Goal: Information Seeking & Learning: Find specific fact

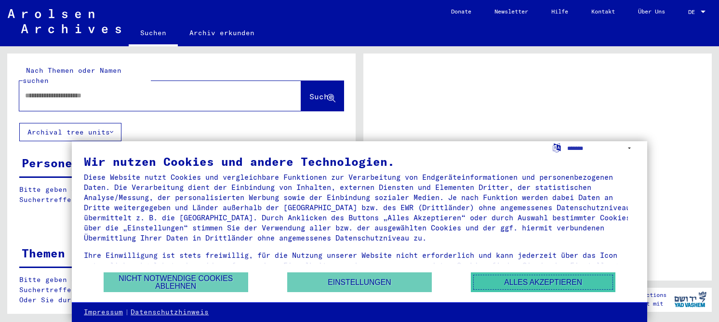
click at [529, 275] on button "Alles akzeptieren" at bounding box center [543, 282] width 145 height 20
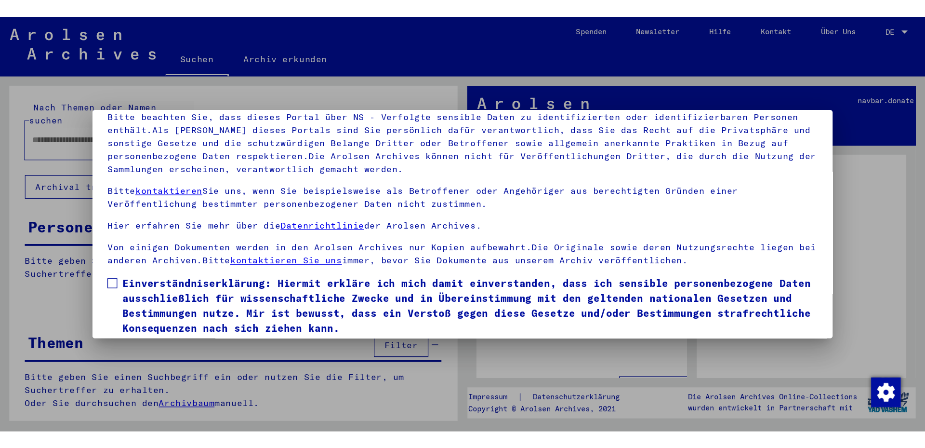
scroll to position [80, 0]
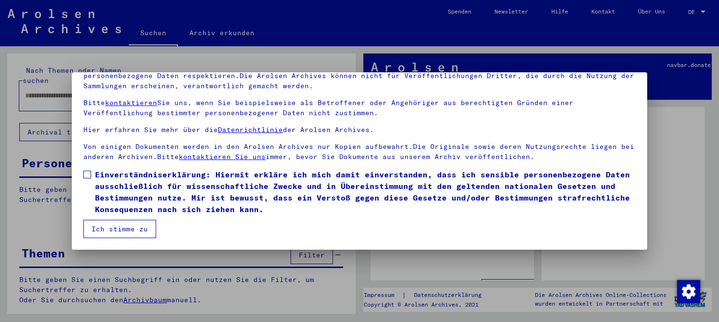
click at [226, 178] on span "Einverständniserklärung: Hiermit erkläre ich mich damit einverstanden, dass ich…" at bounding box center [365, 192] width 541 height 46
click at [126, 236] on button "Ich stimme zu" at bounding box center [119, 229] width 73 height 18
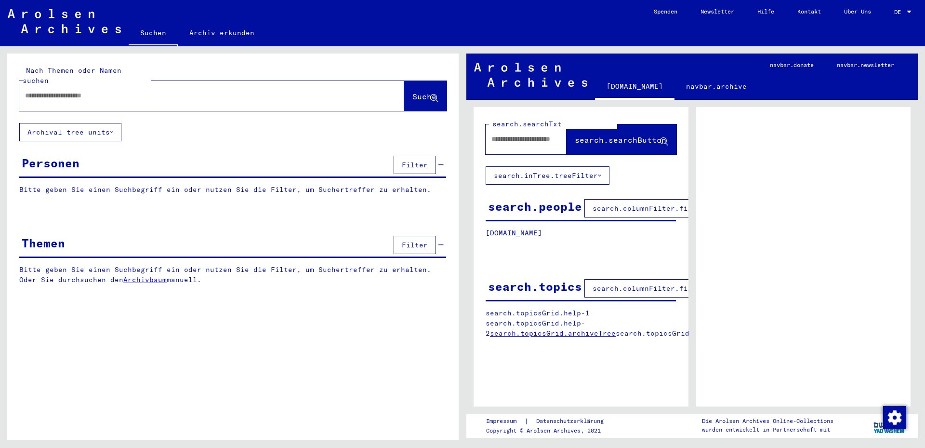
click at [120, 91] on input "text" at bounding box center [203, 96] width 356 height 10
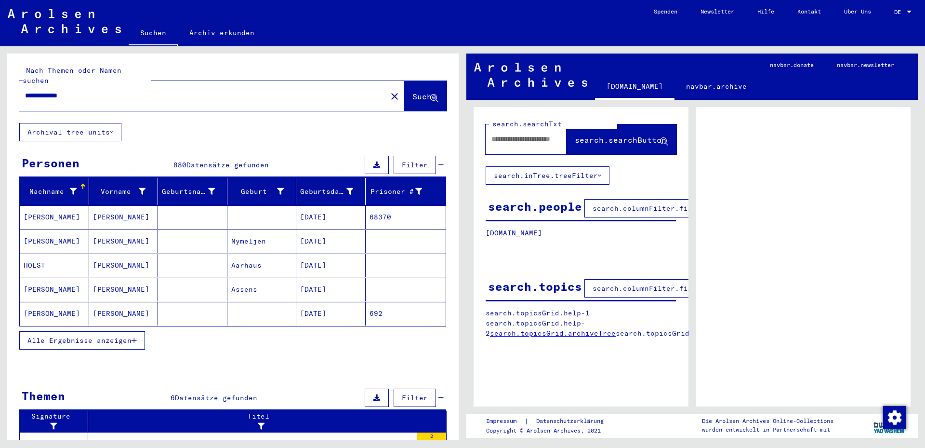
click at [267, 91] on input "**********" at bounding box center [203, 96] width 356 height 10
type input "**********"
click at [62, 321] on span "Alle Ergebnisse anzeigen" at bounding box center [79, 340] width 104 height 9
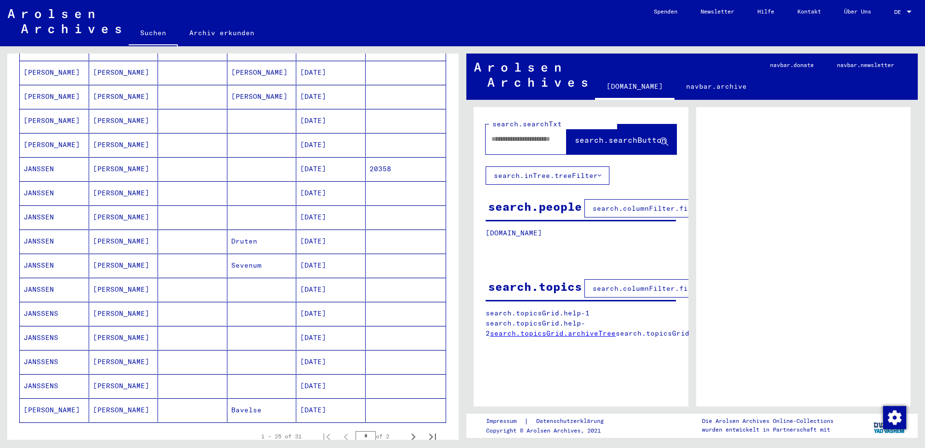
scroll to position [289, 0]
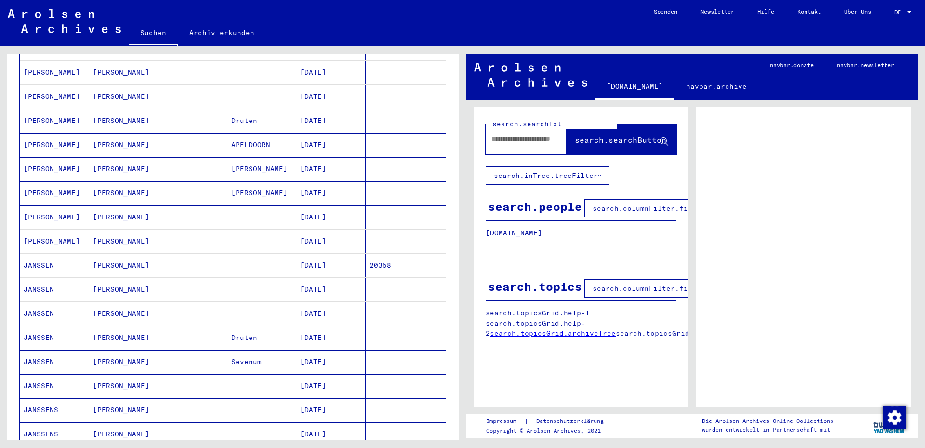
click at [316, 253] on mat-cell "[DATE]" at bounding box center [330, 265] width 69 height 24
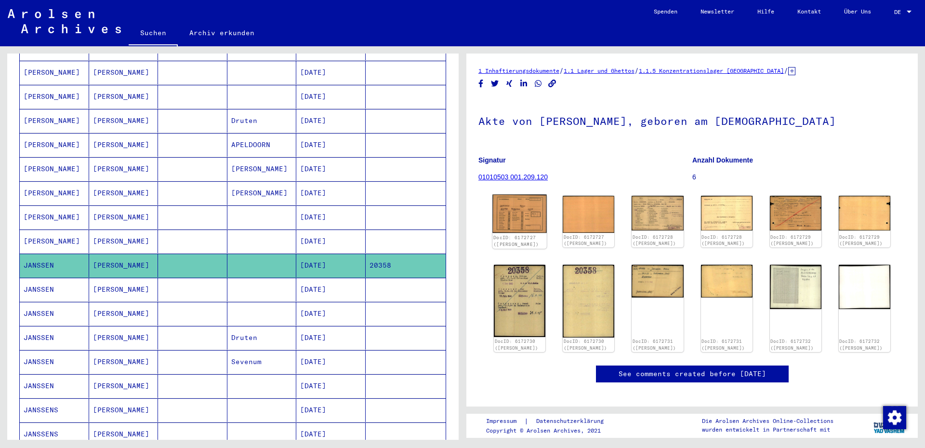
click at [516, 212] on img at bounding box center [519, 214] width 54 height 39
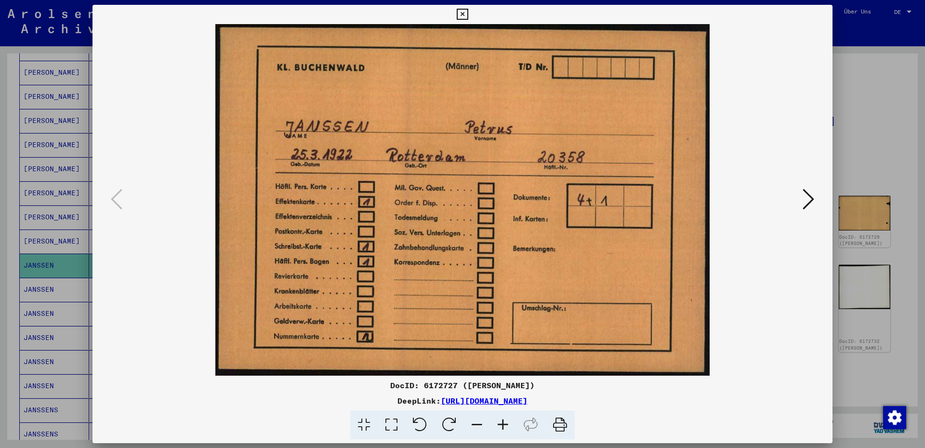
click at [718, 200] on icon at bounding box center [809, 198] width 12 height 23
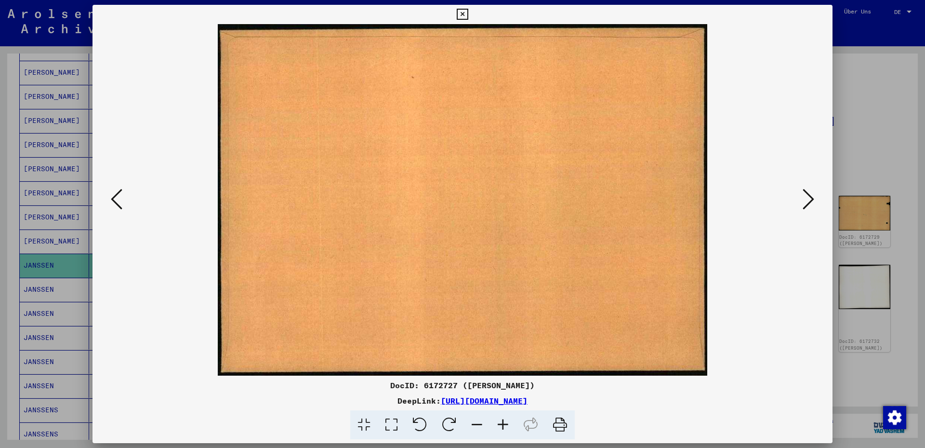
click at [718, 200] on icon at bounding box center [809, 198] width 12 height 23
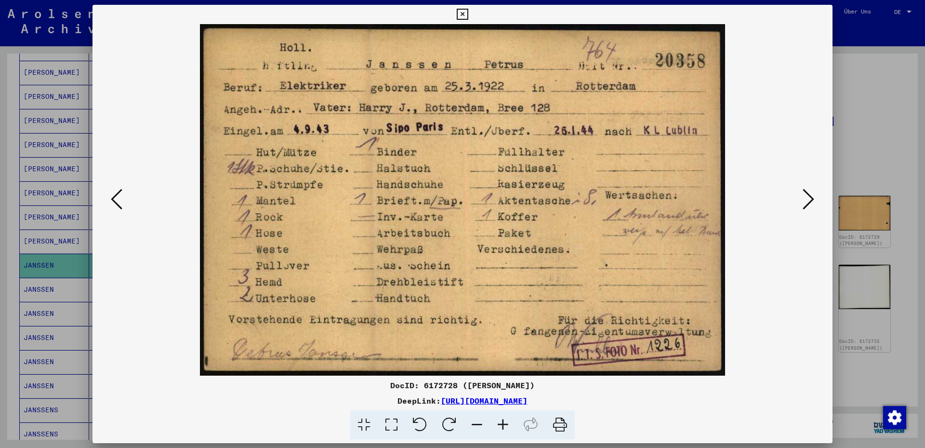
click at [718, 200] on icon at bounding box center [809, 198] width 12 height 23
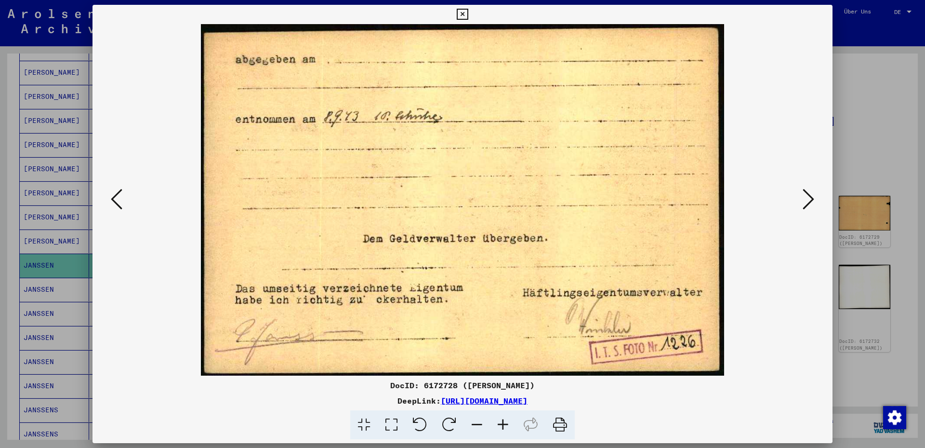
click at [113, 199] on icon at bounding box center [117, 198] width 12 height 23
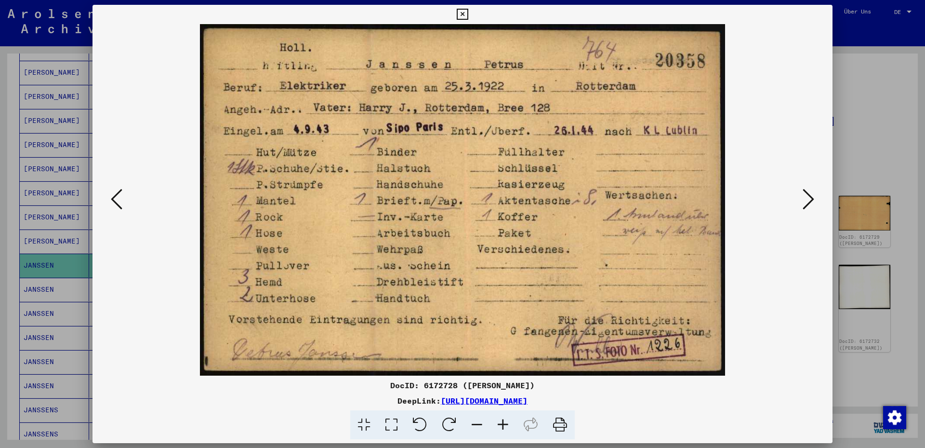
click at [718, 205] on icon at bounding box center [809, 198] width 12 height 23
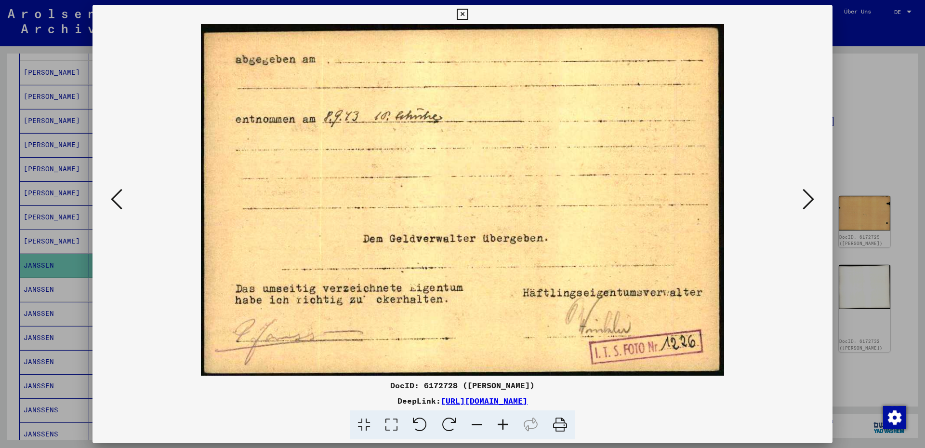
click at [718, 205] on icon at bounding box center [809, 198] width 12 height 23
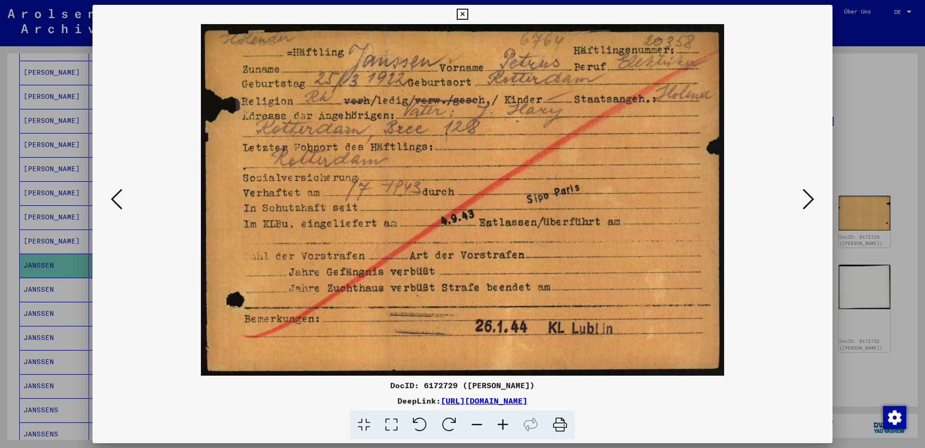
click at [718, 205] on icon at bounding box center [809, 198] width 12 height 23
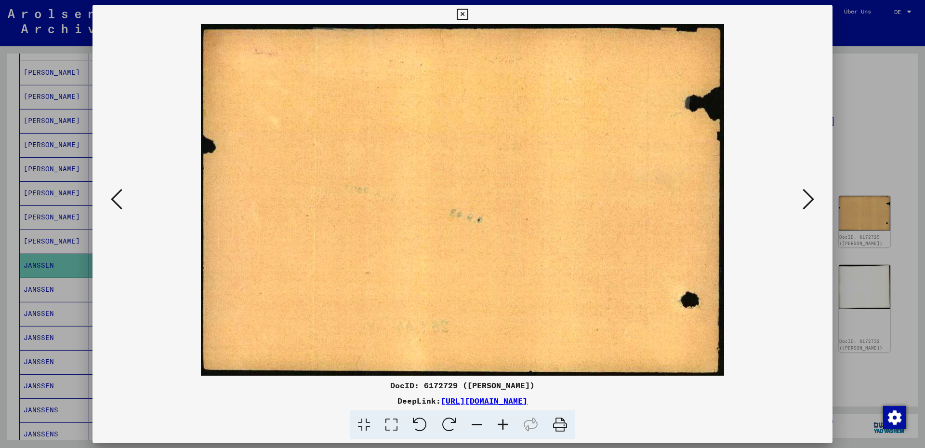
click at [718, 205] on icon at bounding box center [809, 198] width 12 height 23
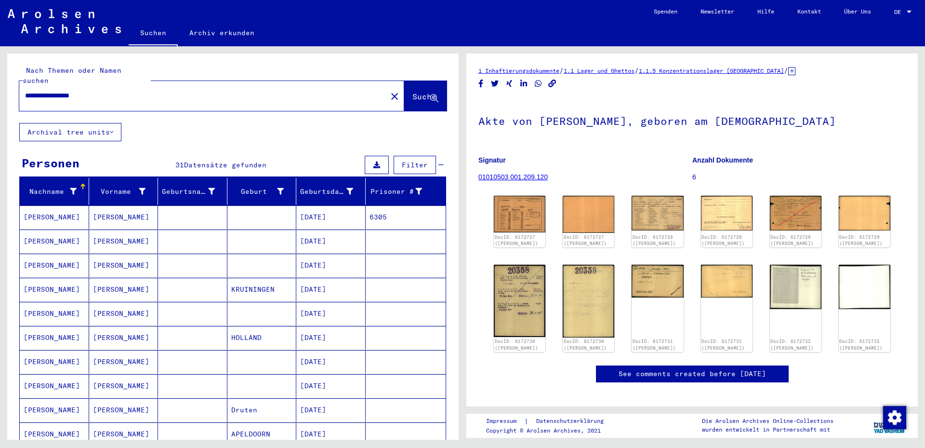
drag, startPoint x: 114, startPoint y: 85, endPoint x: 8, endPoint y: 73, distance: 106.7
click at [8, 73] on div "**********" at bounding box center [233, 87] width 452 height 69
type input "**********"
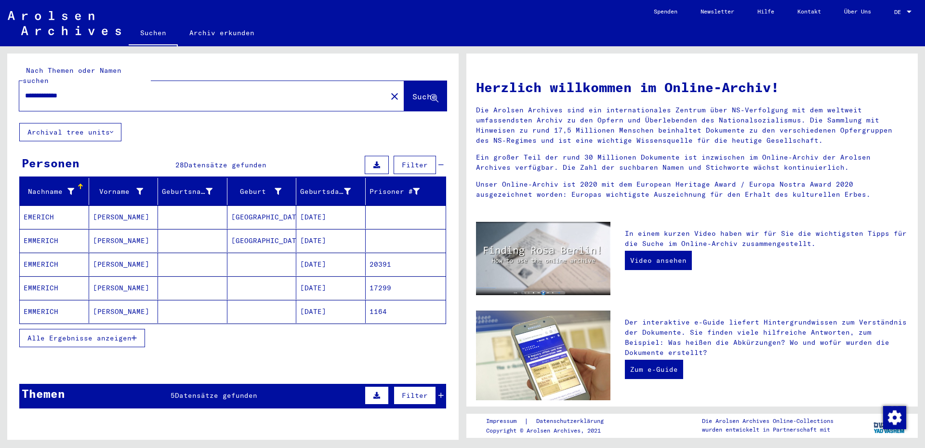
click at [197, 261] on mat-cell at bounding box center [192, 263] width 69 height 23
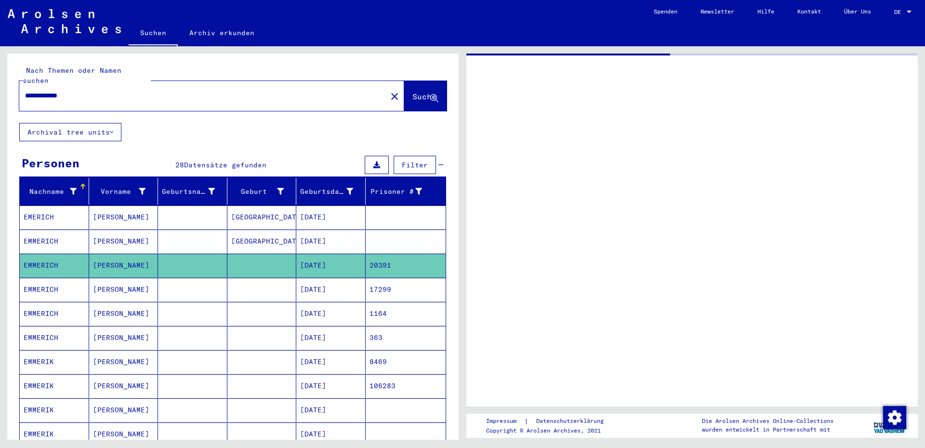
click at [197, 261] on mat-cell at bounding box center [192, 265] width 69 height 24
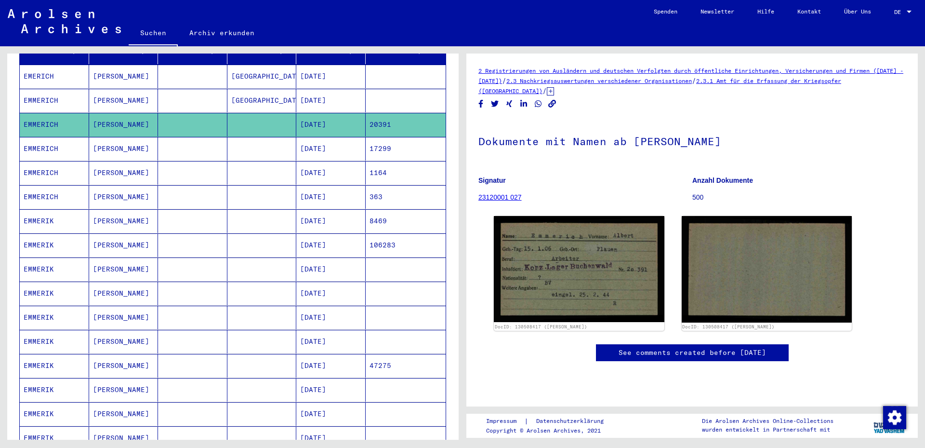
scroll to position [145, 0]
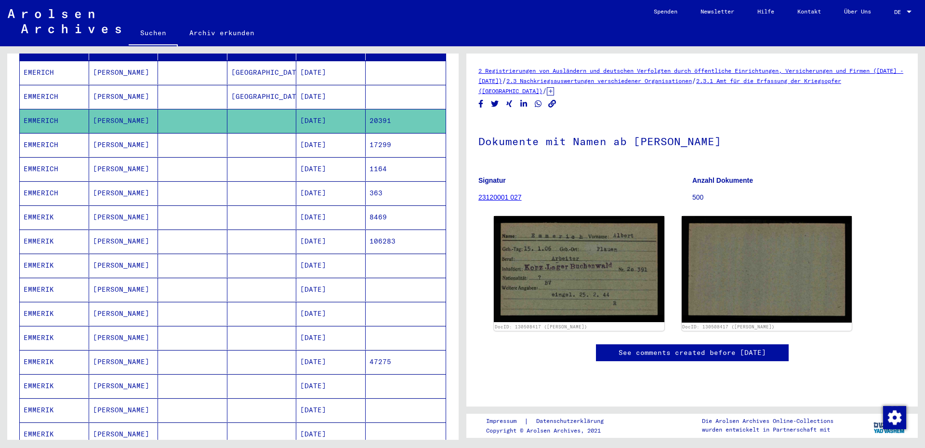
click at [196, 279] on mat-cell at bounding box center [192, 290] width 69 height 24
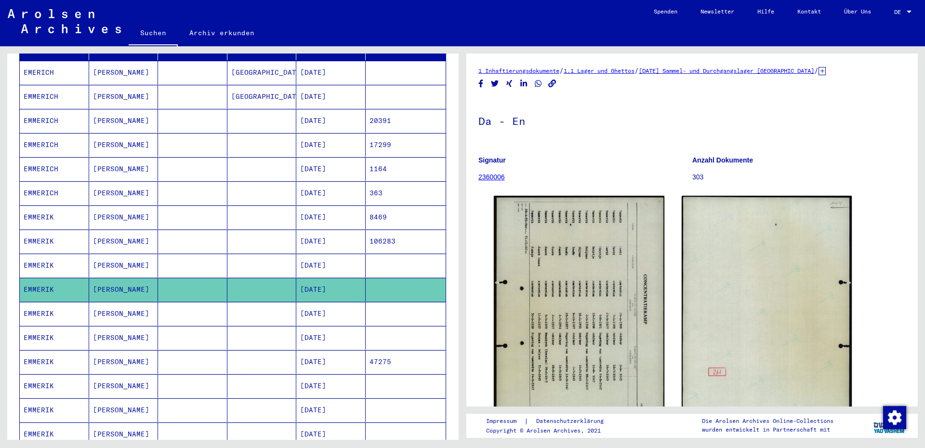
click at [228, 321] on mat-cell at bounding box center [261, 362] width 69 height 24
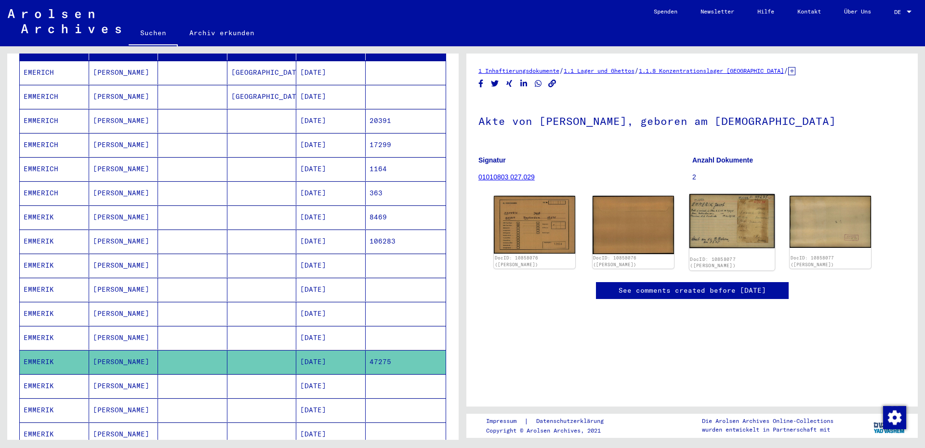
click at [718, 218] on img at bounding box center [731, 221] width 85 height 54
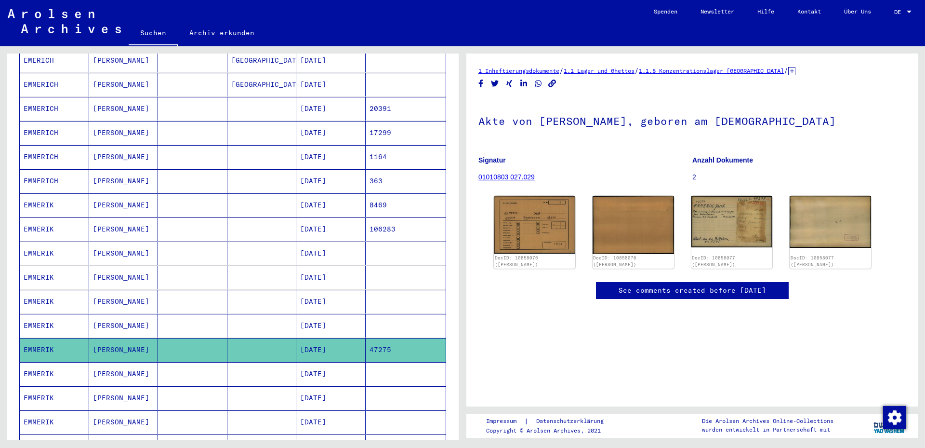
scroll to position [193, 0]
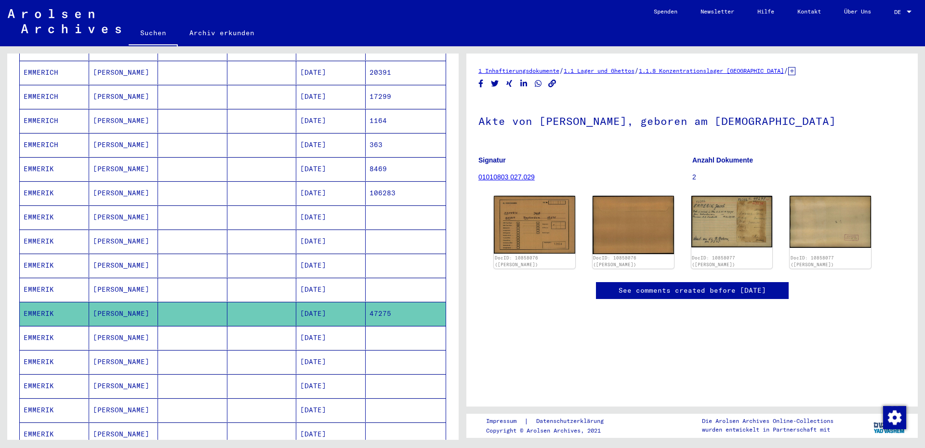
click at [280, 321] on mat-cell at bounding box center [261, 386] width 69 height 24
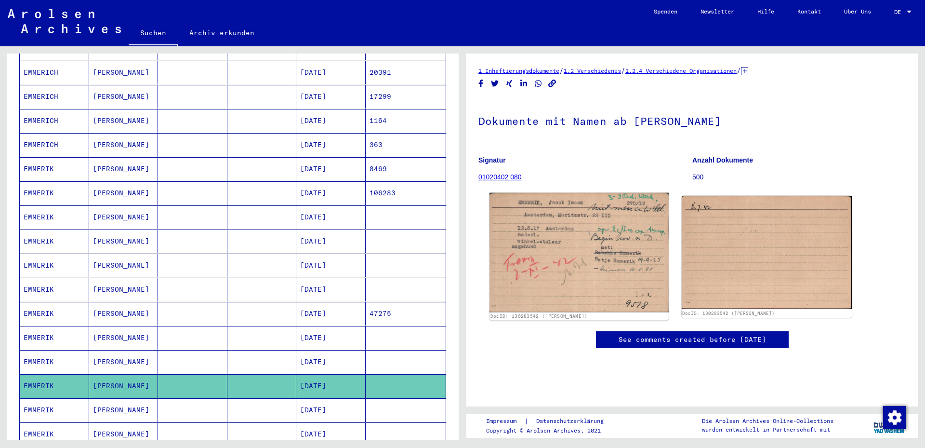
click at [554, 239] on img at bounding box center [579, 252] width 179 height 119
click at [569, 234] on img at bounding box center [579, 252] width 179 height 119
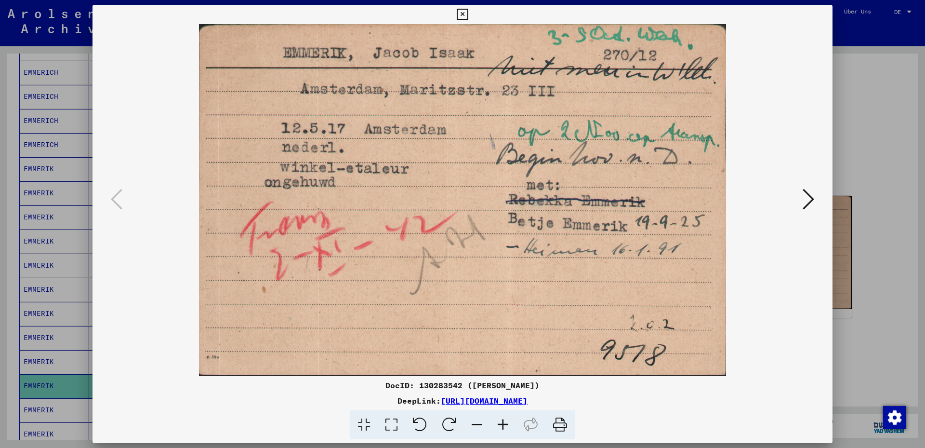
click at [718, 200] on icon at bounding box center [809, 198] width 12 height 23
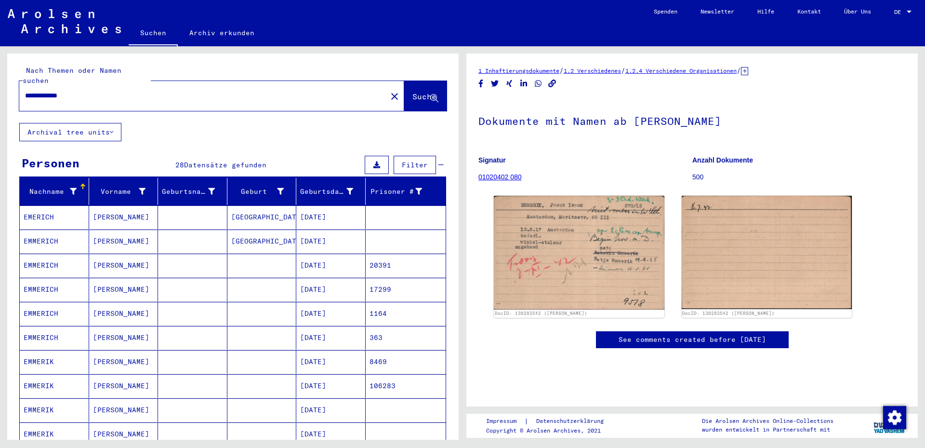
click at [231, 91] on input "**********" at bounding box center [203, 96] width 356 height 10
type input "**********"
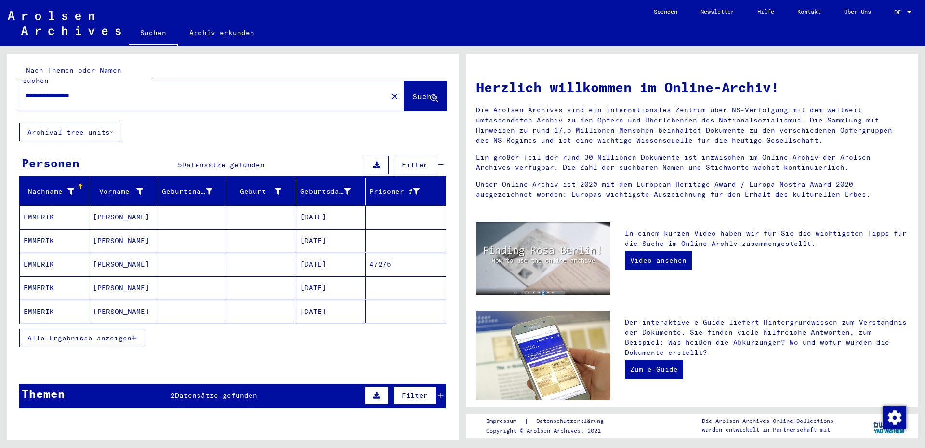
click at [257, 230] on mat-cell at bounding box center [261, 240] width 69 height 23
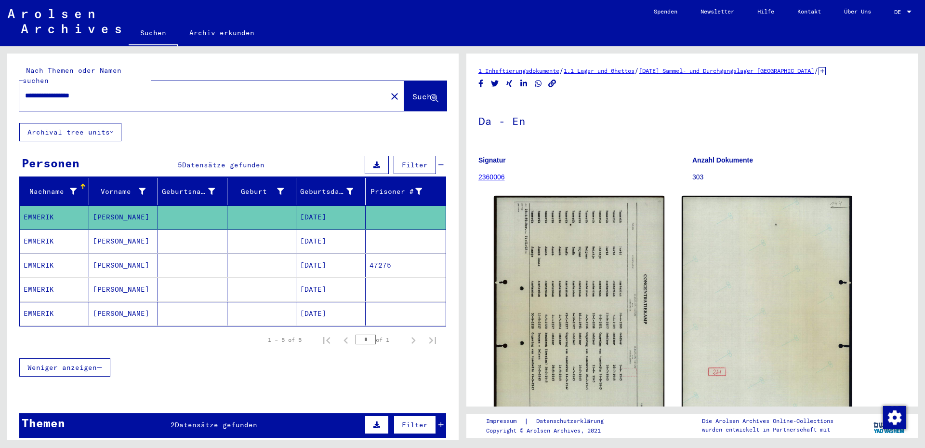
click at [257, 230] on mat-cell at bounding box center [261, 241] width 69 height 24
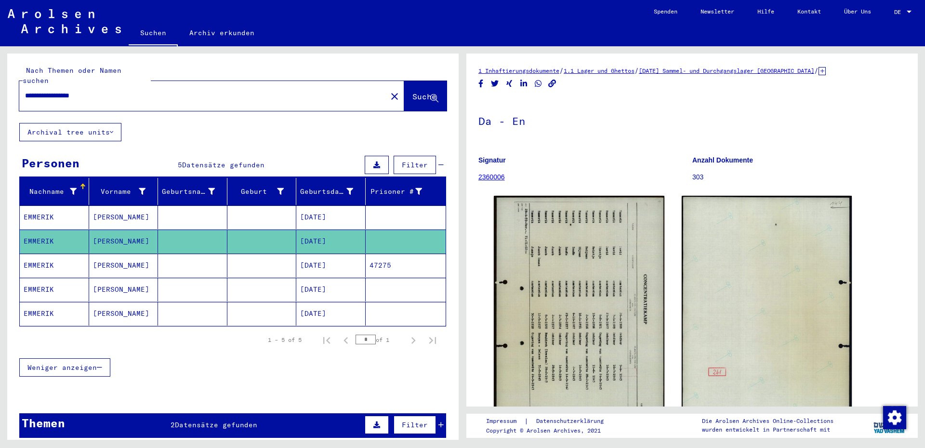
click at [297, 255] on mat-cell "[DATE]" at bounding box center [330, 265] width 69 height 24
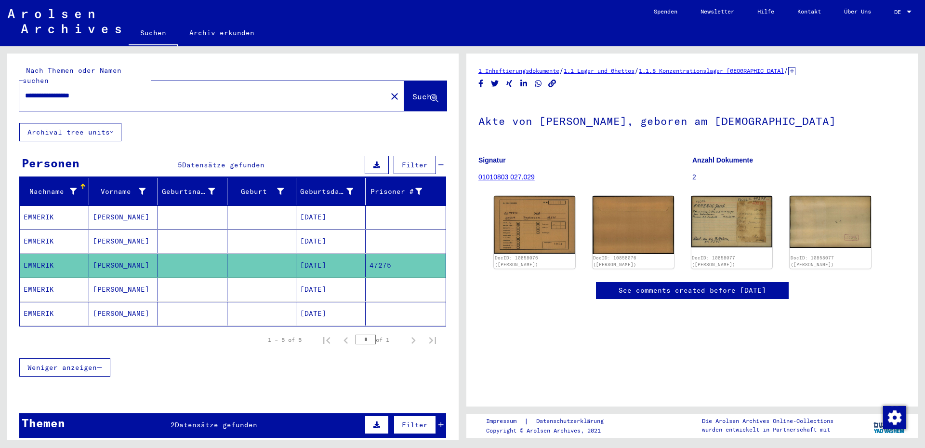
click at [318, 304] on mat-cell "[DATE]" at bounding box center [330, 314] width 69 height 24
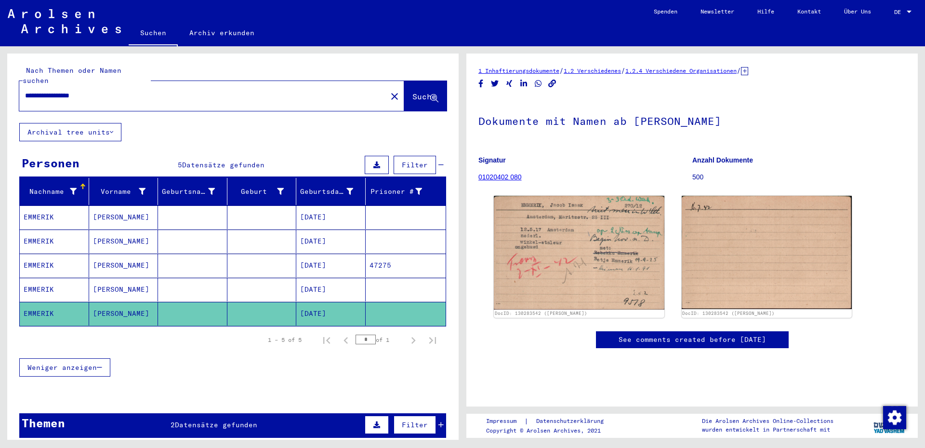
click at [306, 256] on mat-cell "[DATE]" at bounding box center [330, 265] width 69 height 24
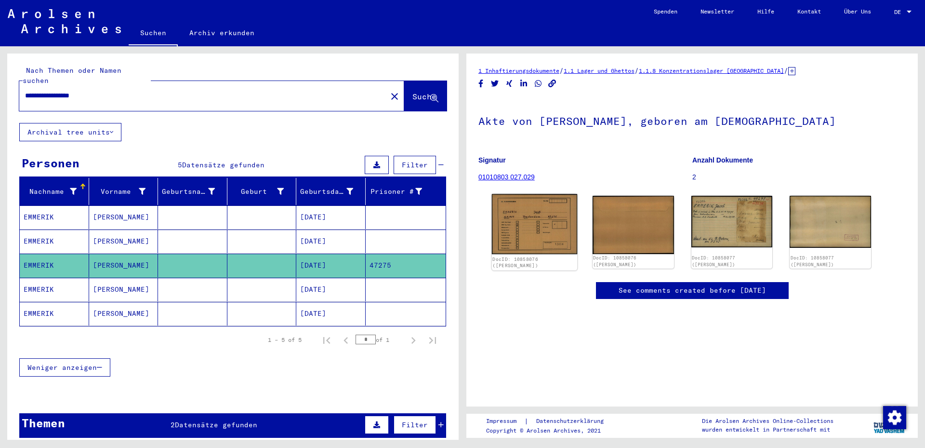
click at [551, 216] on img at bounding box center [534, 224] width 85 height 60
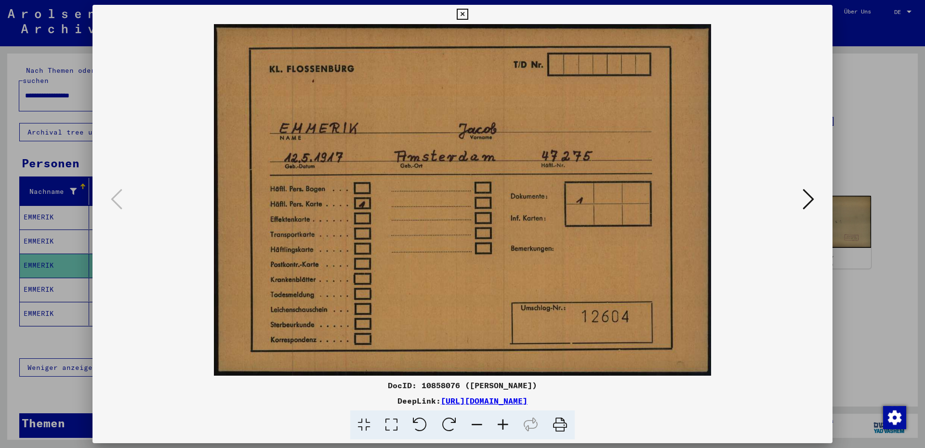
click at [718, 197] on icon at bounding box center [809, 198] width 12 height 23
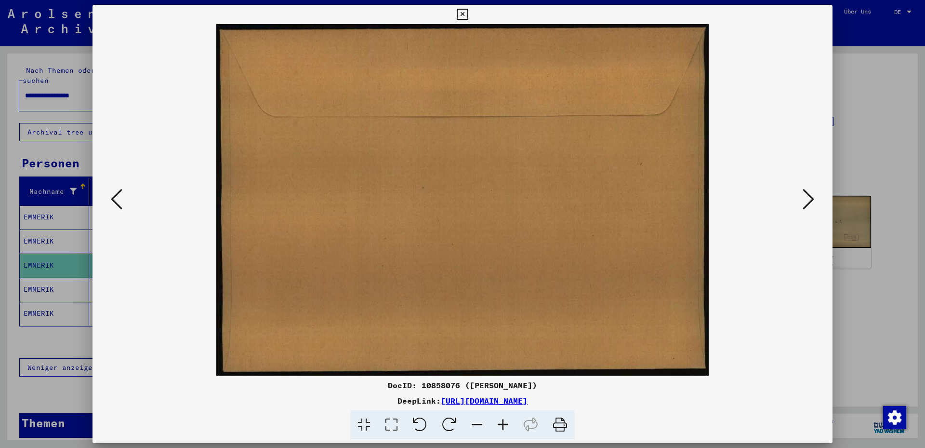
click at [718, 197] on icon at bounding box center [809, 198] width 12 height 23
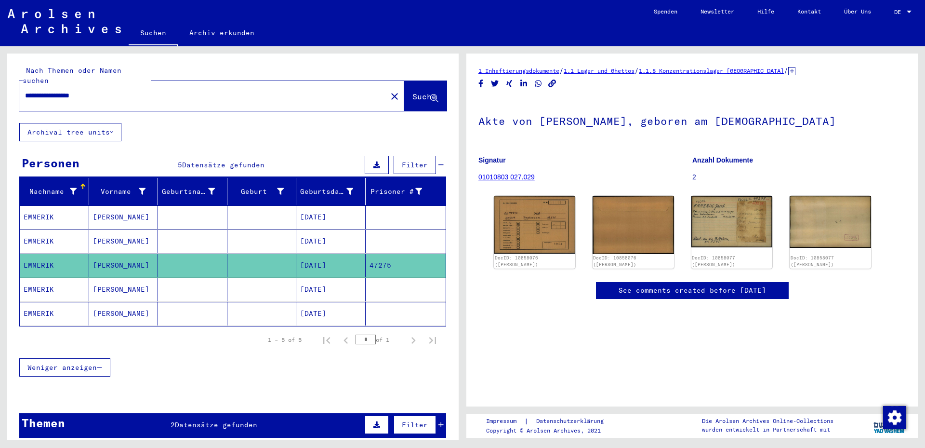
drag, startPoint x: 106, startPoint y: 82, endPoint x: 15, endPoint y: 91, distance: 91.4
click at [20, 90] on div "**********" at bounding box center [200, 96] width 362 height 22
type input "**********"
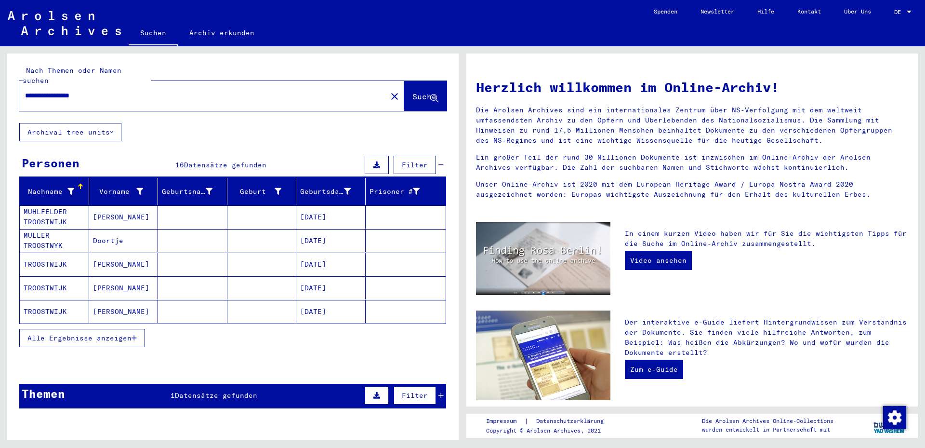
click at [136, 253] on mat-cell "[PERSON_NAME]" at bounding box center [123, 263] width 69 height 23
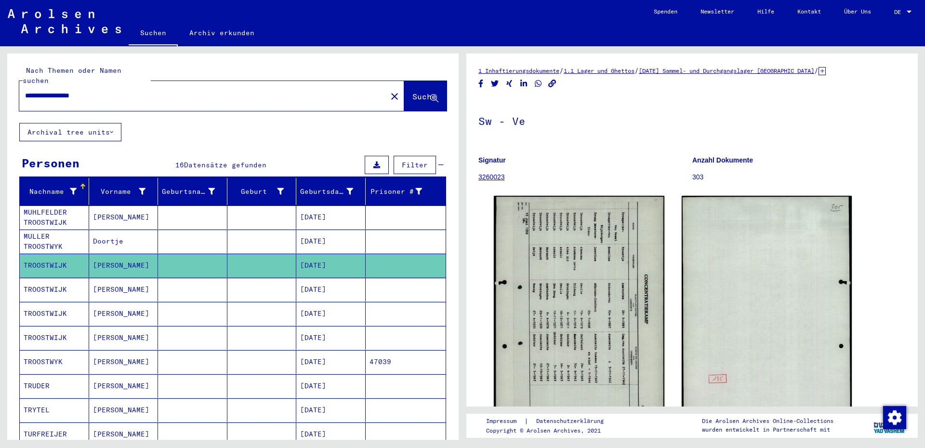
click at [328, 321] on mat-cell "[DATE]" at bounding box center [330, 338] width 69 height 24
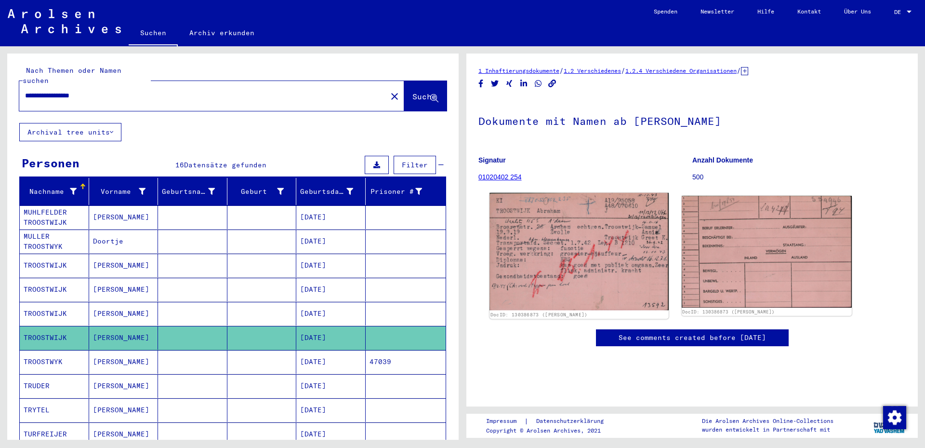
click at [584, 261] on img at bounding box center [579, 252] width 179 height 118
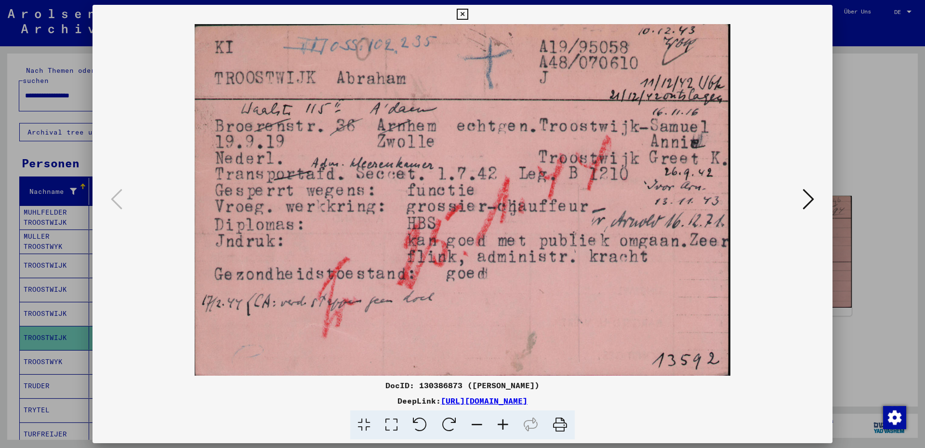
click at [419, 321] on div "DocID: 130386873 ([PERSON_NAME])" at bounding box center [463, 385] width 740 height 12
copy div "130386873"
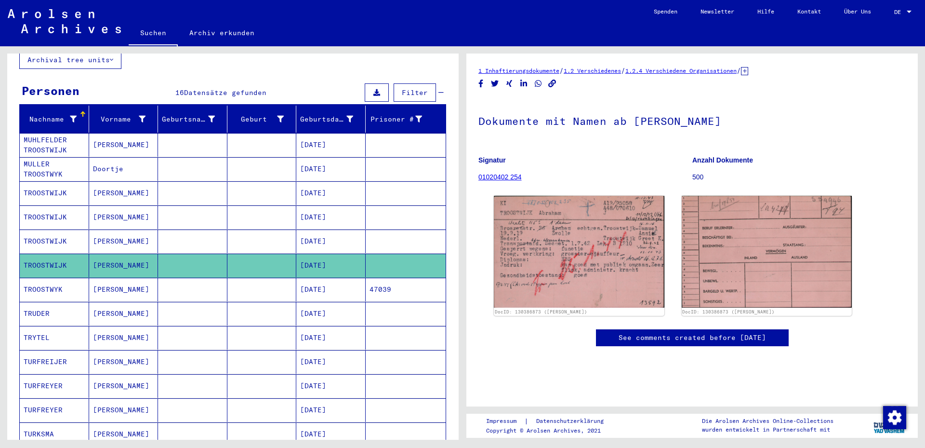
scroll to position [96, 0]
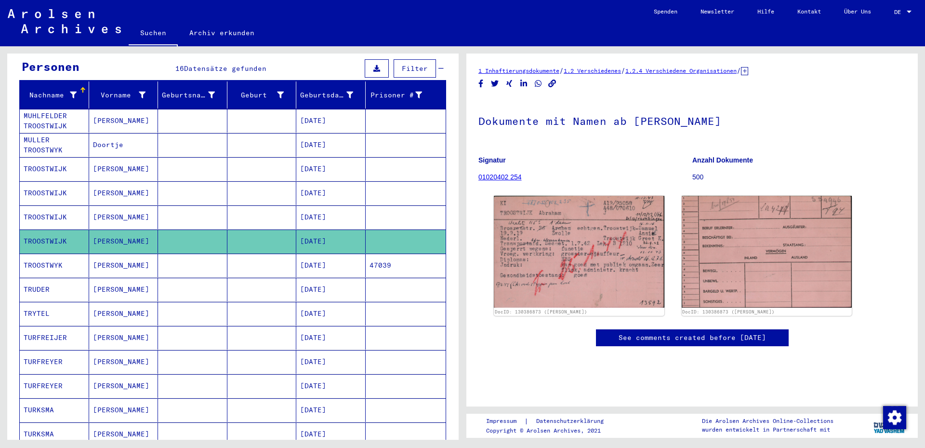
click at [321, 253] on mat-cell "[DATE]" at bounding box center [330, 265] width 69 height 24
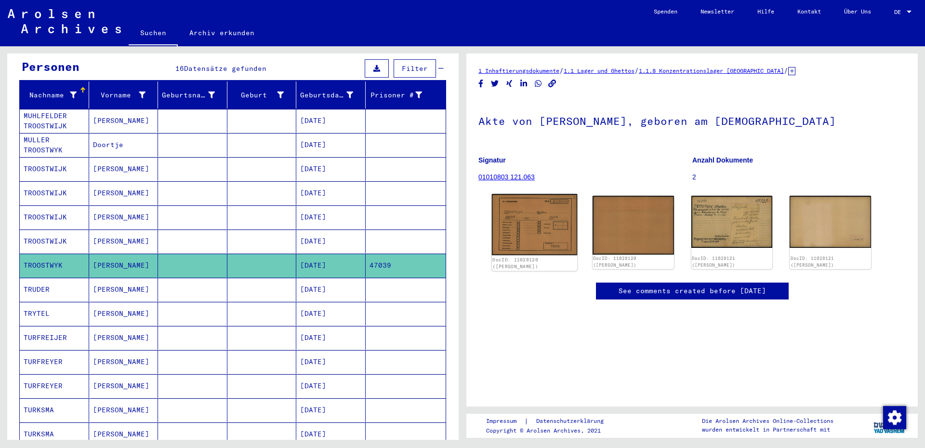
click at [558, 211] on img at bounding box center [534, 224] width 85 height 61
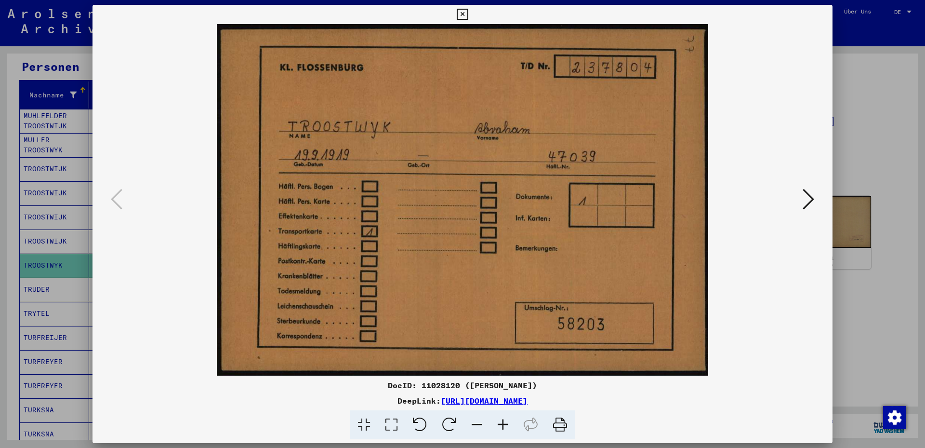
click at [718, 204] on button at bounding box center [808, 199] width 17 height 27
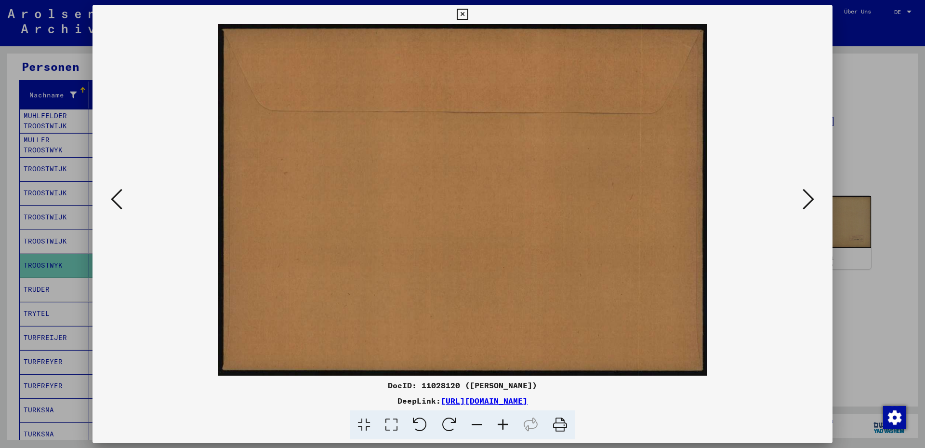
click at [718, 204] on button at bounding box center [808, 199] width 17 height 27
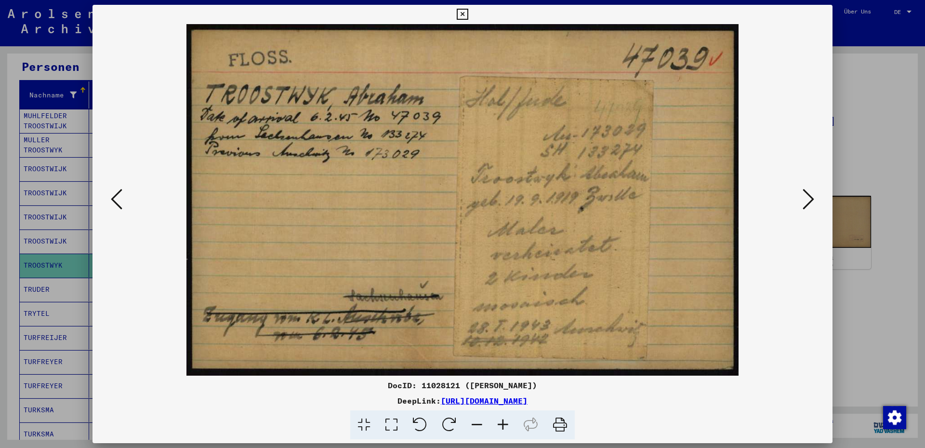
click at [391, 321] on icon at bounding box center [391, 424] width 27 height 29
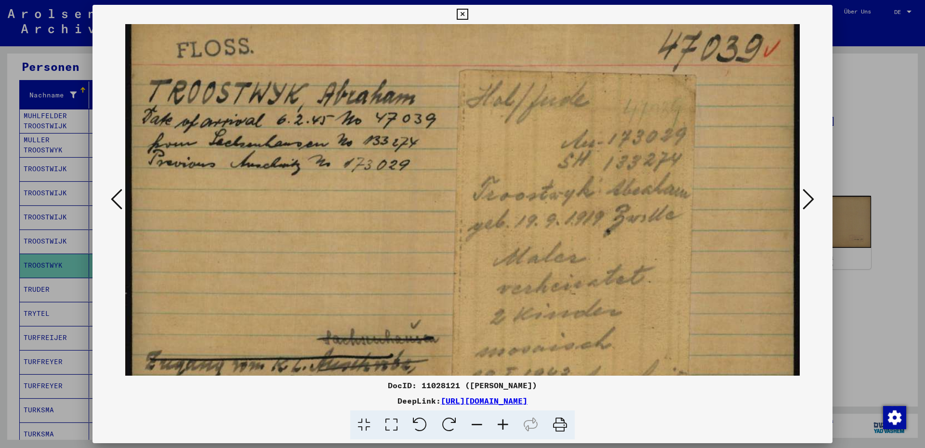
scroll to position [78, 0]
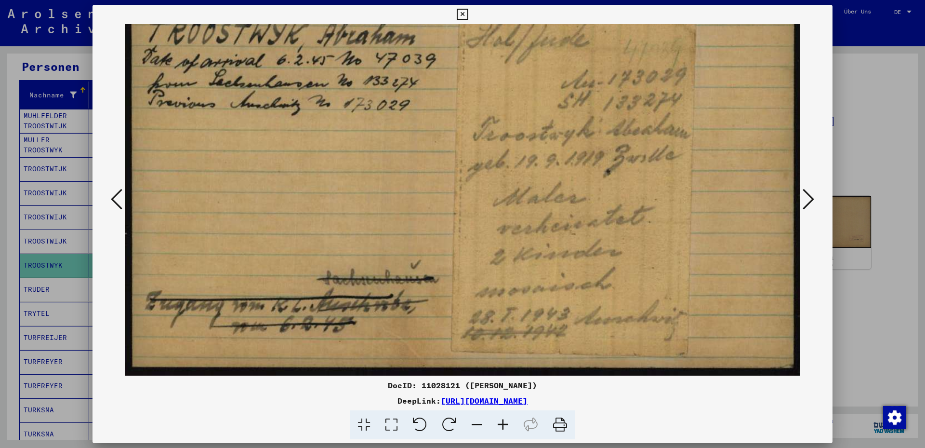
drag, startPoint x: 554, startPoint y: 301, endPoint x: 542, endPoint y: 170, distance: 131.1
click at [542, 170] on img at bounding box center [462, 161] width 675 height 429
click at [217, 321] on div "DocID: 11028121 ([PERSON_NAME]) DeepLink: [URL][DOMAIN_NAME]" at bounding box center [463, 409] width 740 height 60
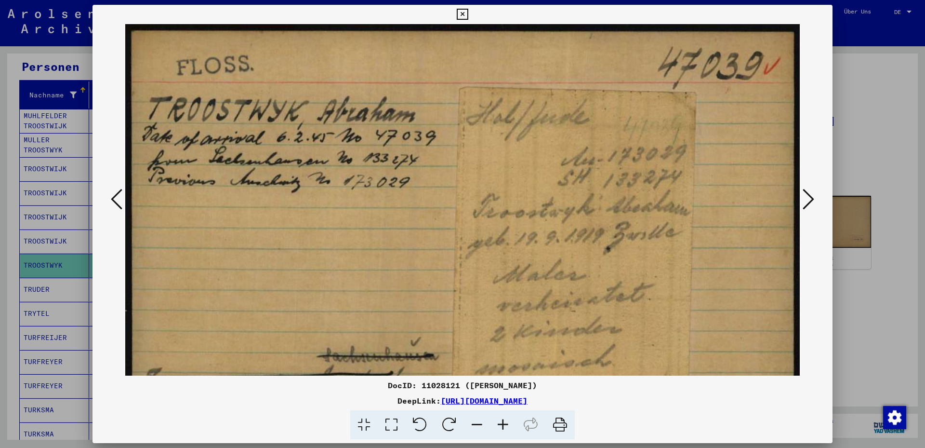
scroll to position [0, 0]
drag, startPoint x: 500, startPoint y: 142, endPoint x: 512, endPoint y: 225, distance: 83.8
click at [512, 225] on img at bounding box center [462, 238] width 675 height 429
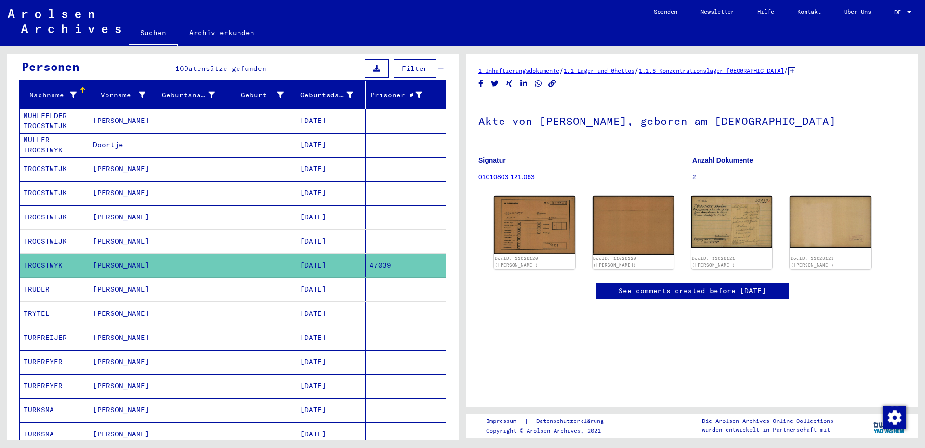
click at [278, 234] on mat-cell at bounding box center [261, 241] width 69 height 24
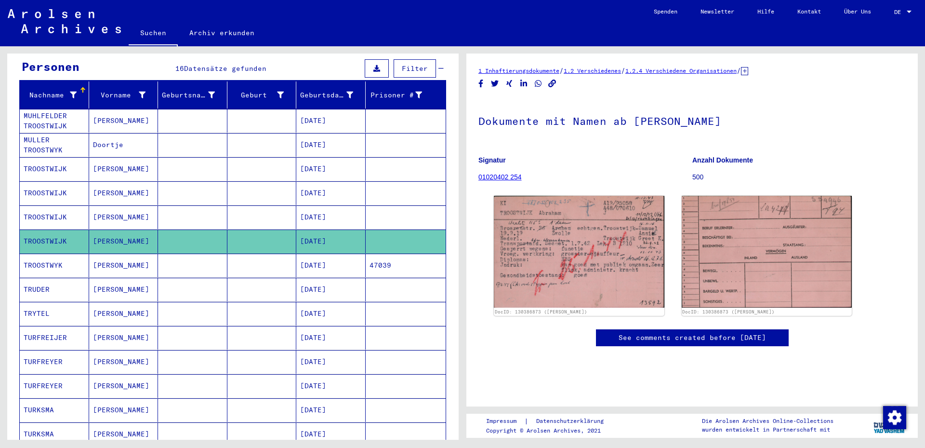
click at [296, 157] on mat-cell "[DATE]" at bounding box center [330, 169] width 69 height 24
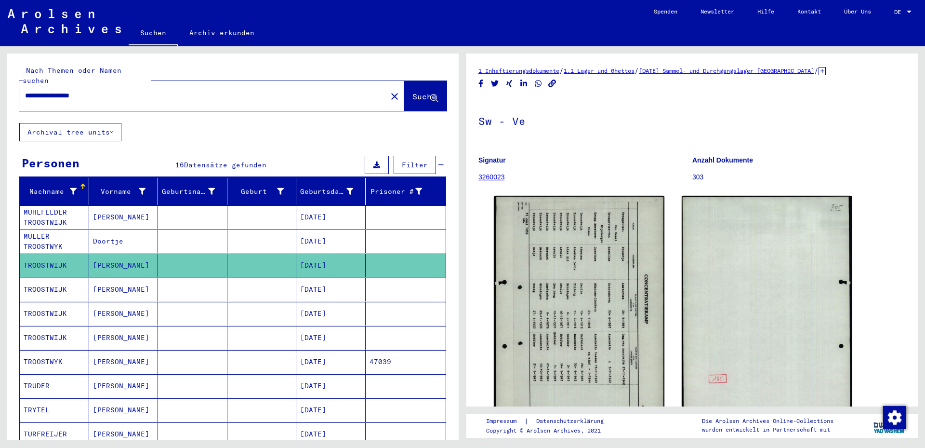
drag, startPoint x: 116, startPoint y: 85, endPoint x: 19, endPoint y: 87, distance: 96.9
click at [19, 87] on div "**********" at bounding box center [200, 96] width 362 height 22
type input "*****"
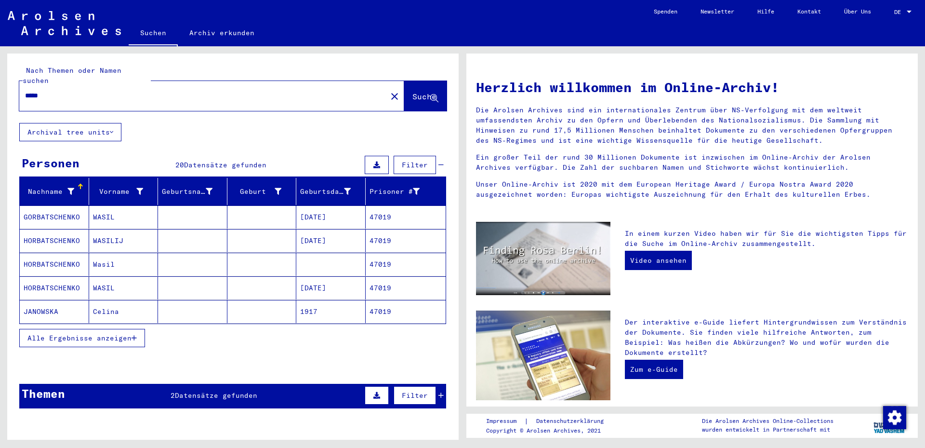
click at [115, 252] on mat-cell "Wasil" at bounding box center [123, 263] width 69 height 23
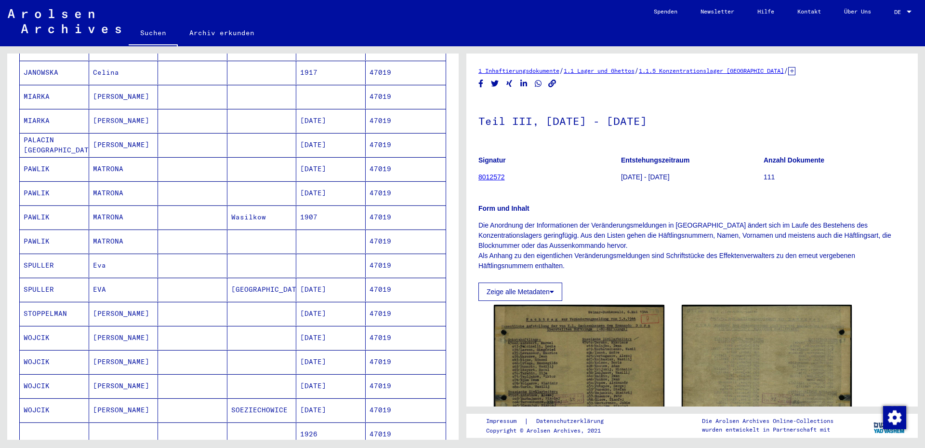
click at [98, 306] on mat-cell "[PERSON_NAME]" at bounding box center [123, 314] width 69 height 24
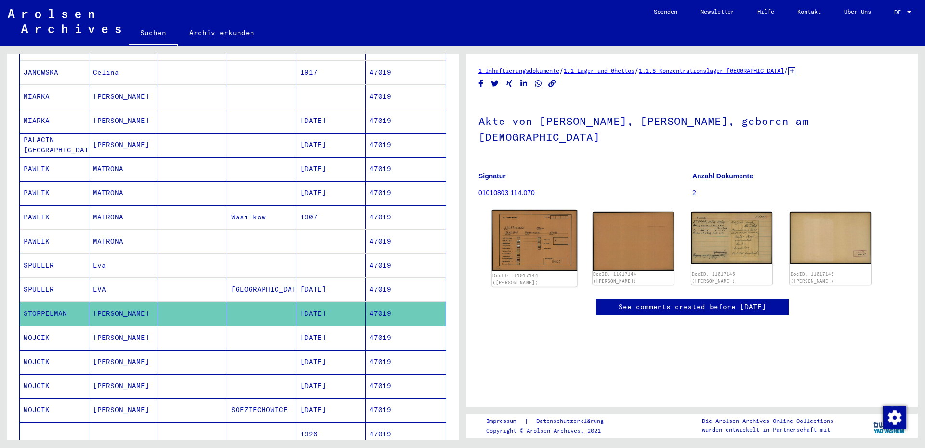
click at [544, 221] on img at bounding box center [534, 240] width 85 height 61
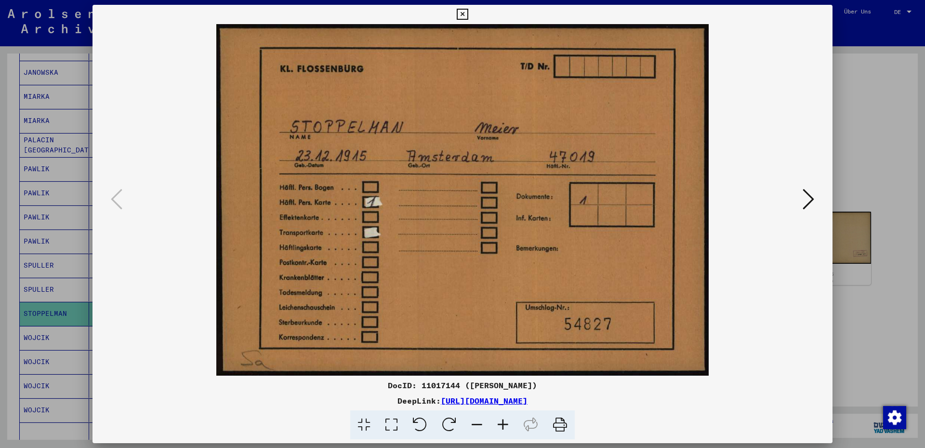
click at [718, 202] on icon at bounding box center [809, 198] width 12 height 23
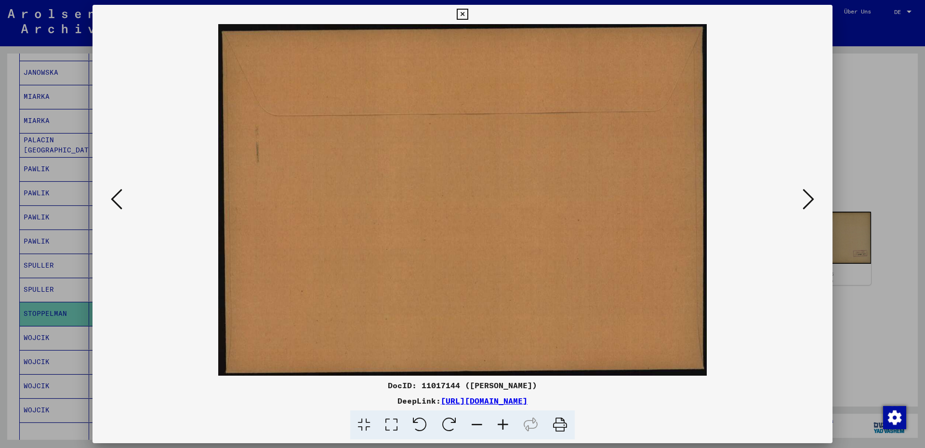
click at [718, 202] on icon at bounding box center [809, 198] width 12 height 23
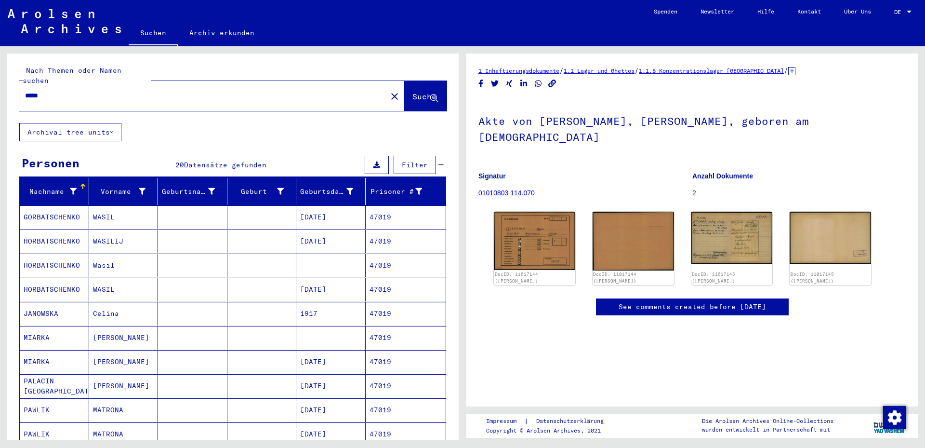
drag, startPoint x: 126, startPoint y: 77, endPoint x: 43, endPoint y: 84, distance: 83.7
click at [43, 85] on div "*****" at bounding box center [200, 96] width 362 height 22
drag, startPoint x: 52, startPoint y: 88, endPoint x: 8, endPoint y: 87, distance: 43.9
click at [8, 87] on div "Nach Themen oder Namen suchen ***** close Suche" at bounding box center [233, 87] width 452 height 69
type input "**********"
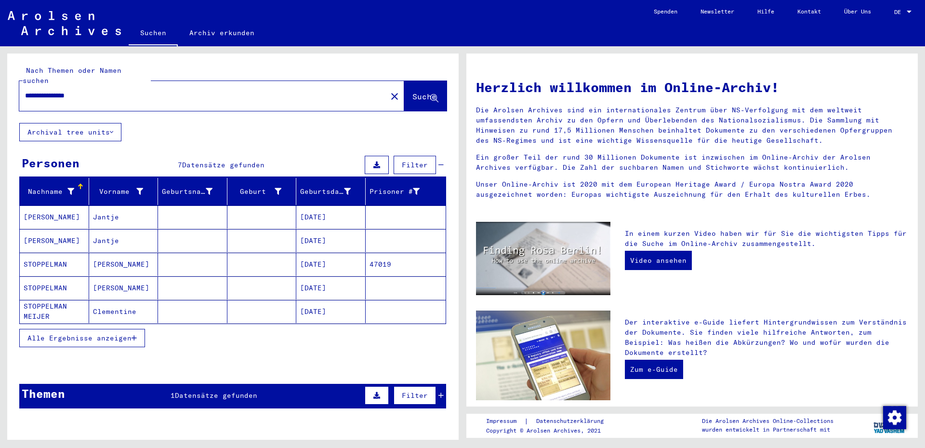
click at [120, 276] on mat-cell "[PERSON_NAME]" at bounding box center [123, 287] width 69 height 23
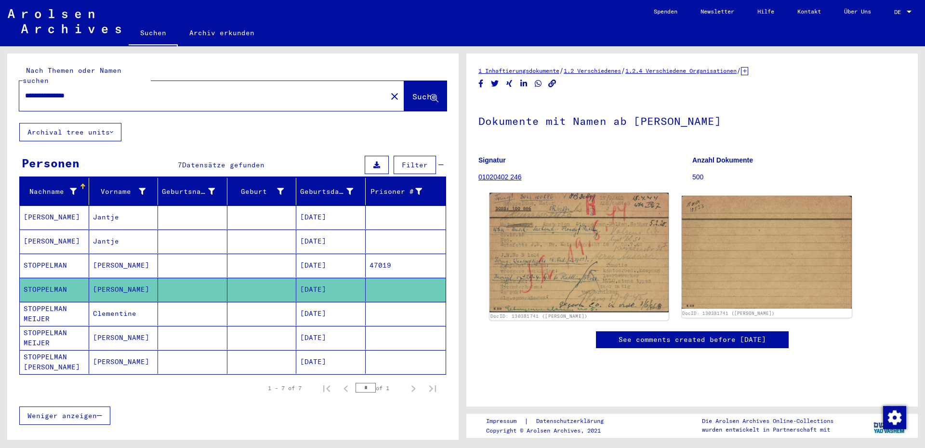
click at [519, 254] on img at bounding box center [579, 252] width 179 height 119
